Goal: Browse casually

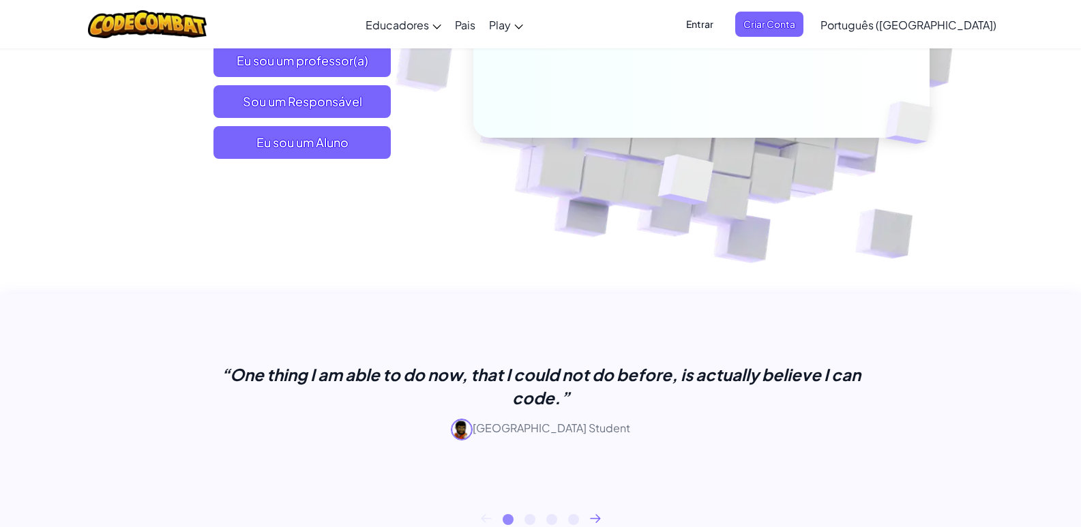
scroll to position [409, 0]
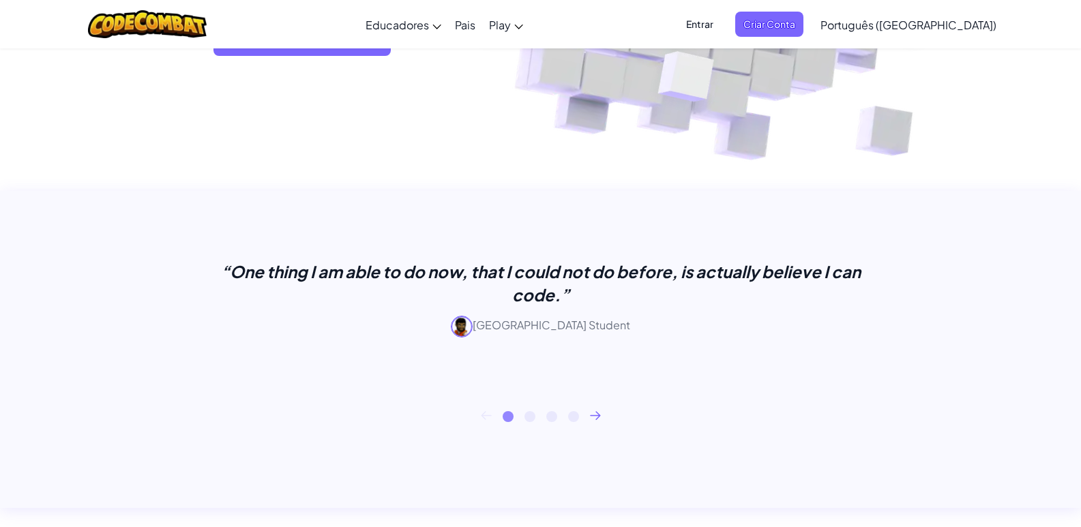
click at [526, 417] on button "2" at bounding box center [529, 416] width 11 height 11
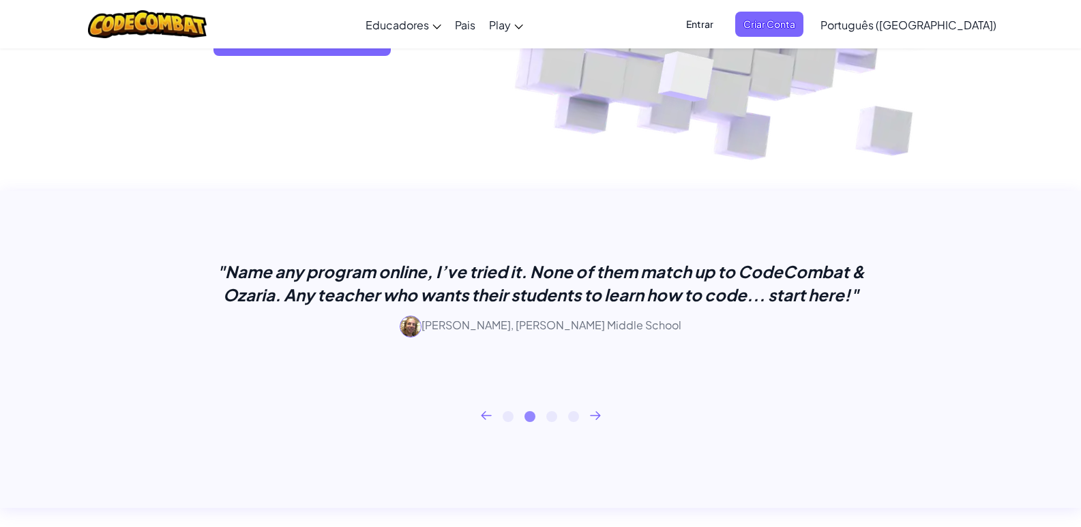
click at [547, 414] on button "3" at bounding box center [551, 416] width 11 height 11
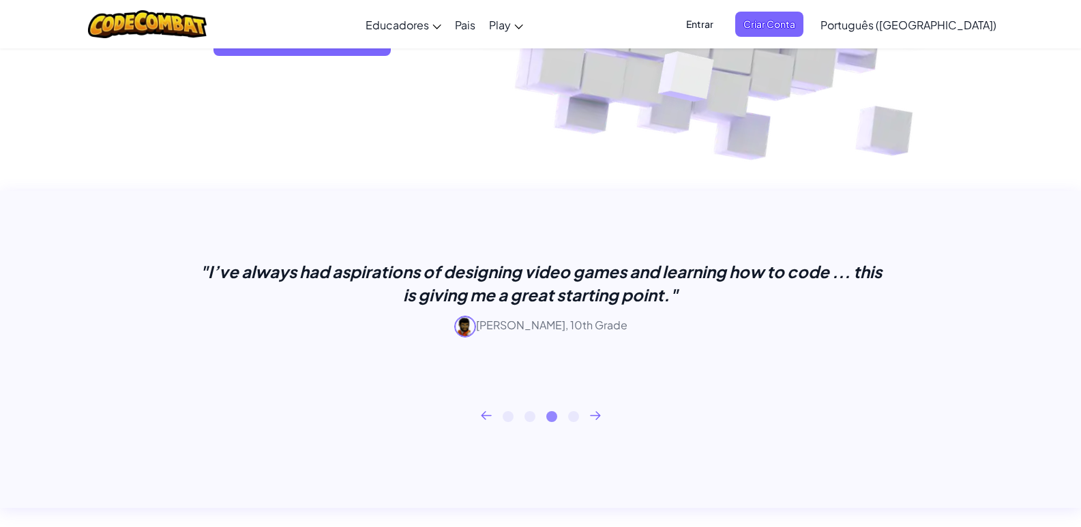
click at [573, 417] on button "4" at bounding box center [573, 416] width 11 height 11
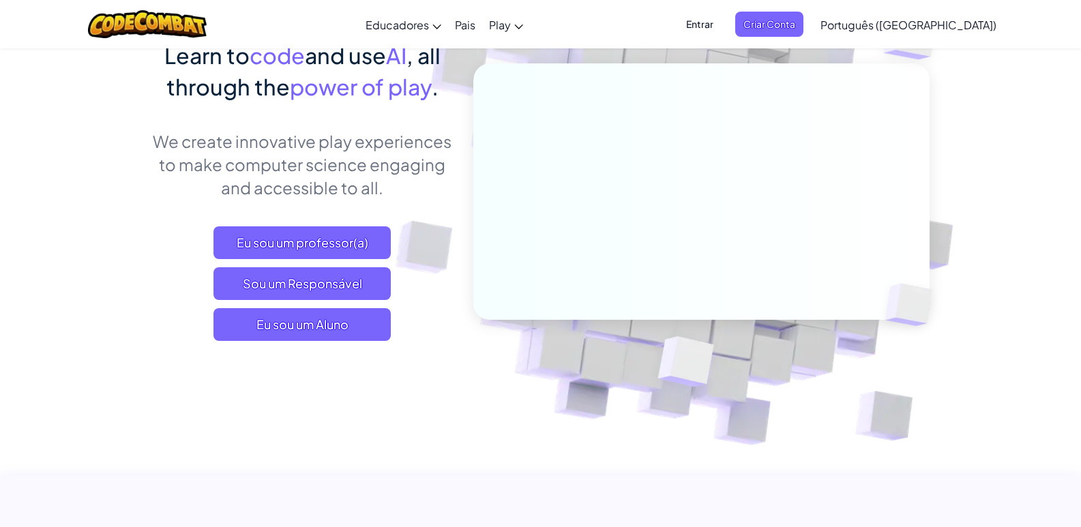
scroll to position [68, 0]
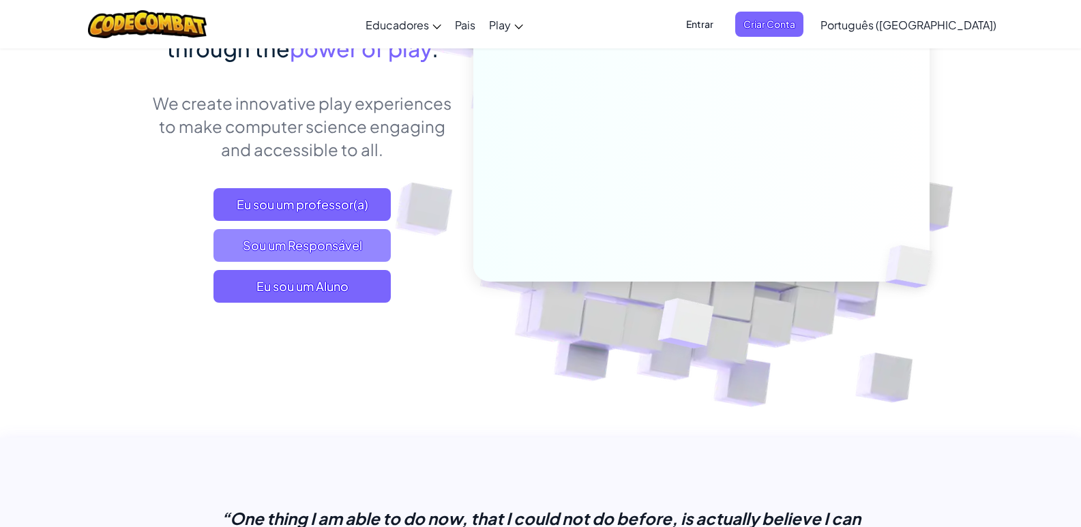
scroll to position [68, 0]
